Goal: Book appointment/travel/reservation

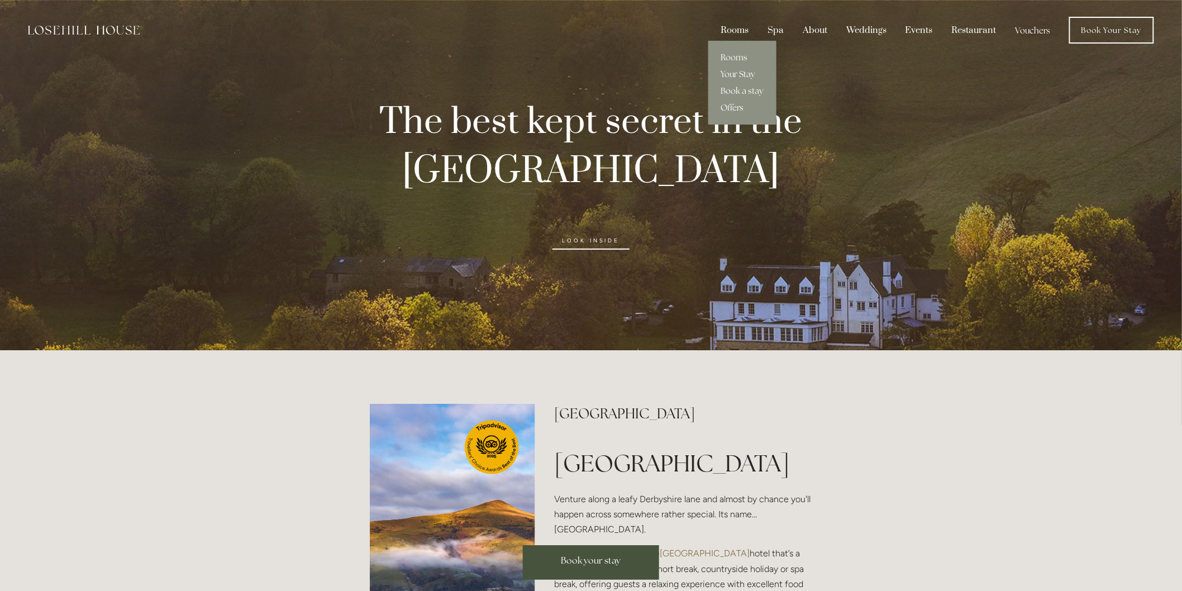
click at [740, 27] on div "Rooms" at bounding box center [734, 30] width 45 height 21
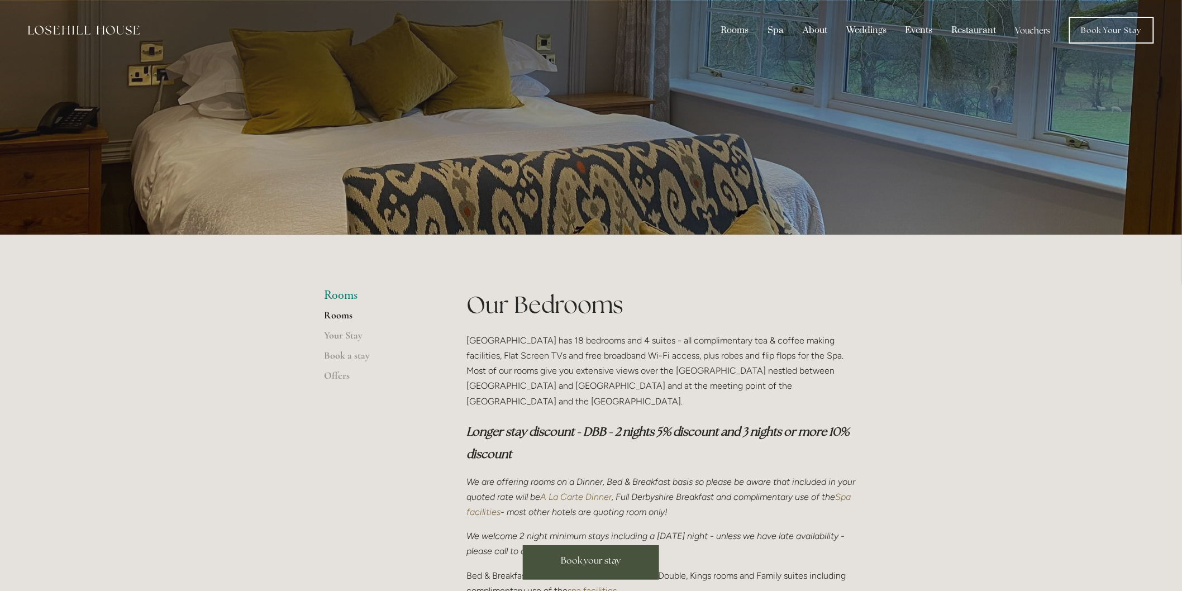
click at [1031, 29] on link "Vouchers" at bounding box center [1033, 30] width 52 height 21
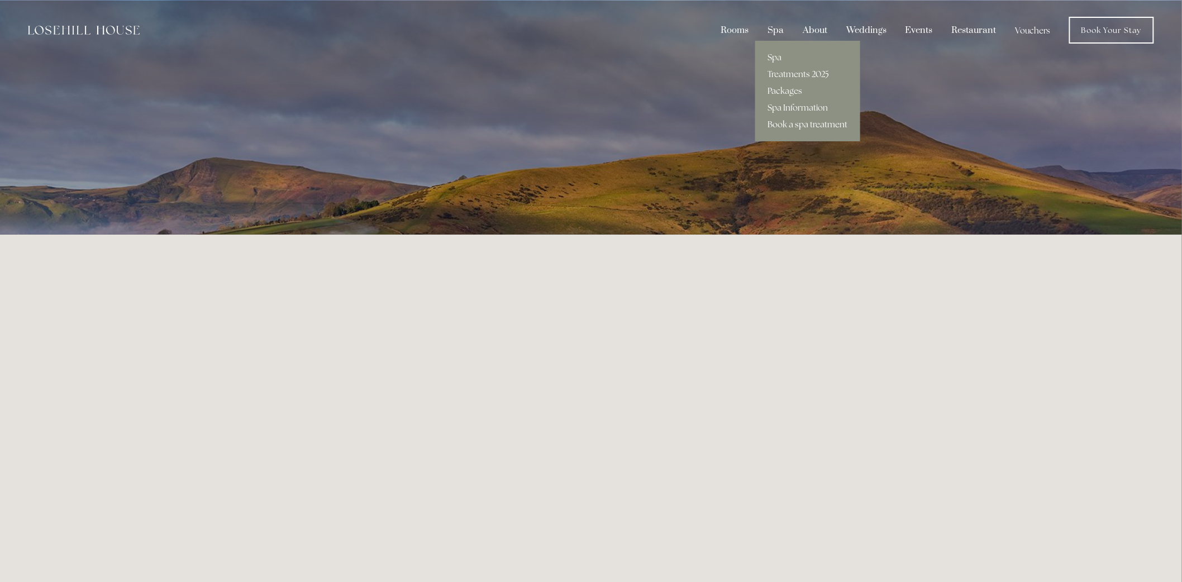
click at [786, 129] on link "Book a spa treatment" at bounding box center [807, 124] width 105 height 17
